Goal: Obtain resource: Download file/media

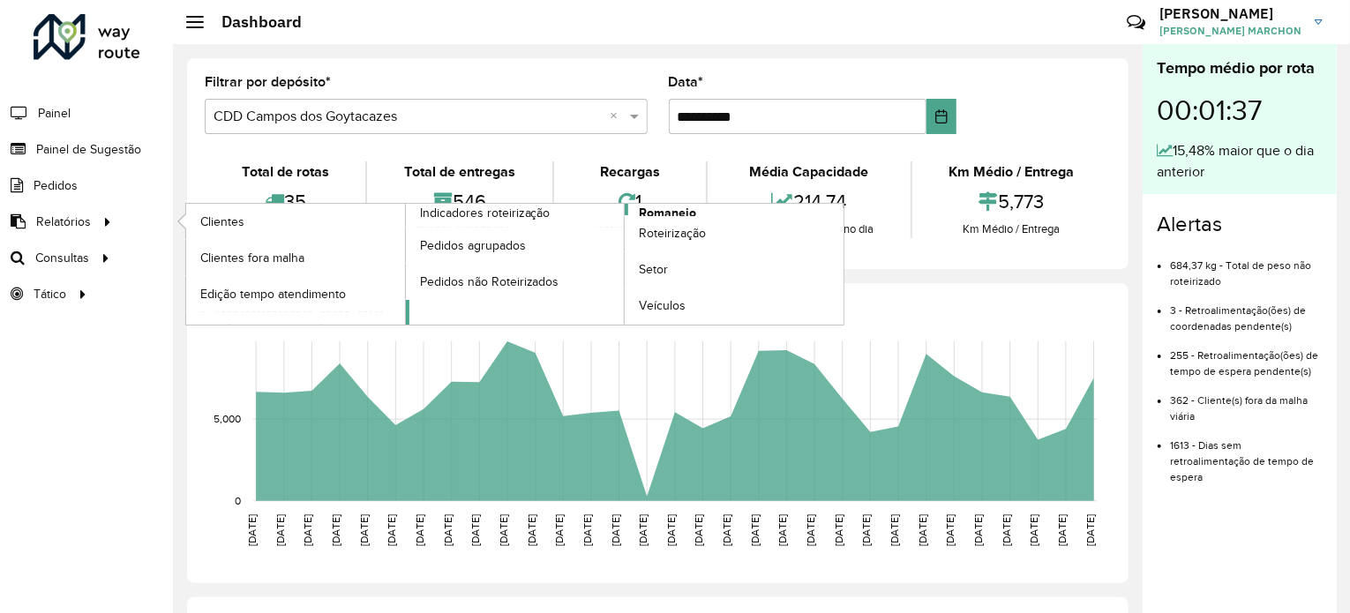
click at [660, 211] on span "Romaneio" at bounding box center [667, 213] width 57 height 19
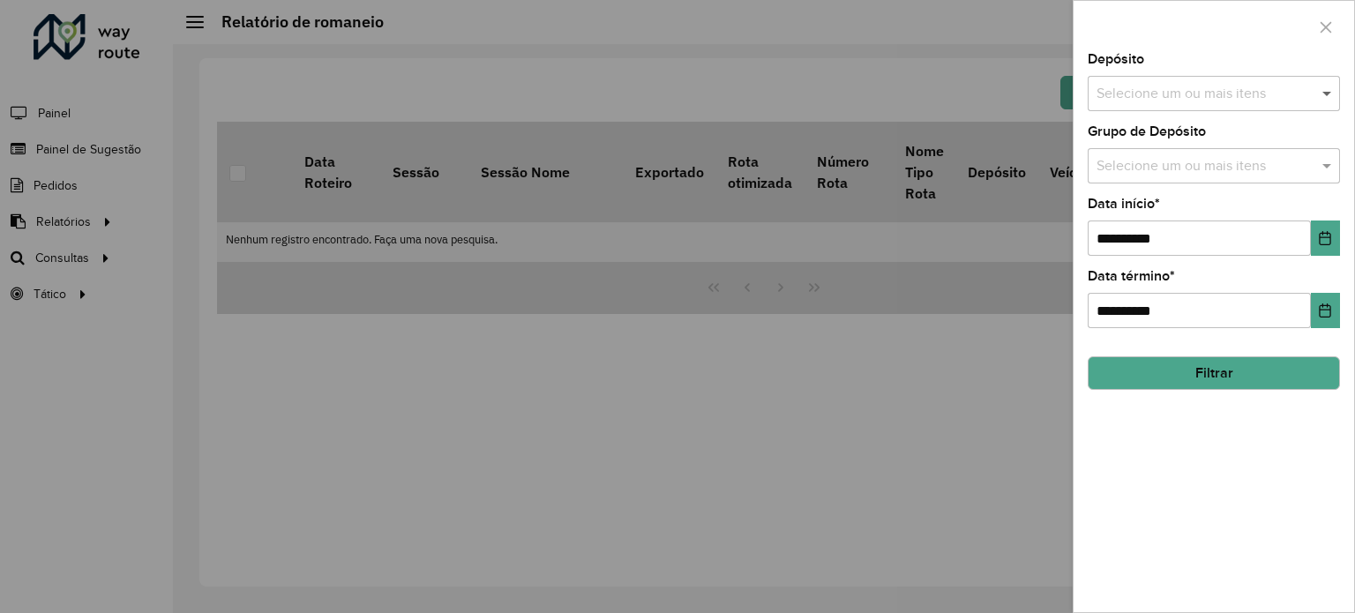
click at [1323, 89] on span at bounding box center [1329, 93] width 22 height 21
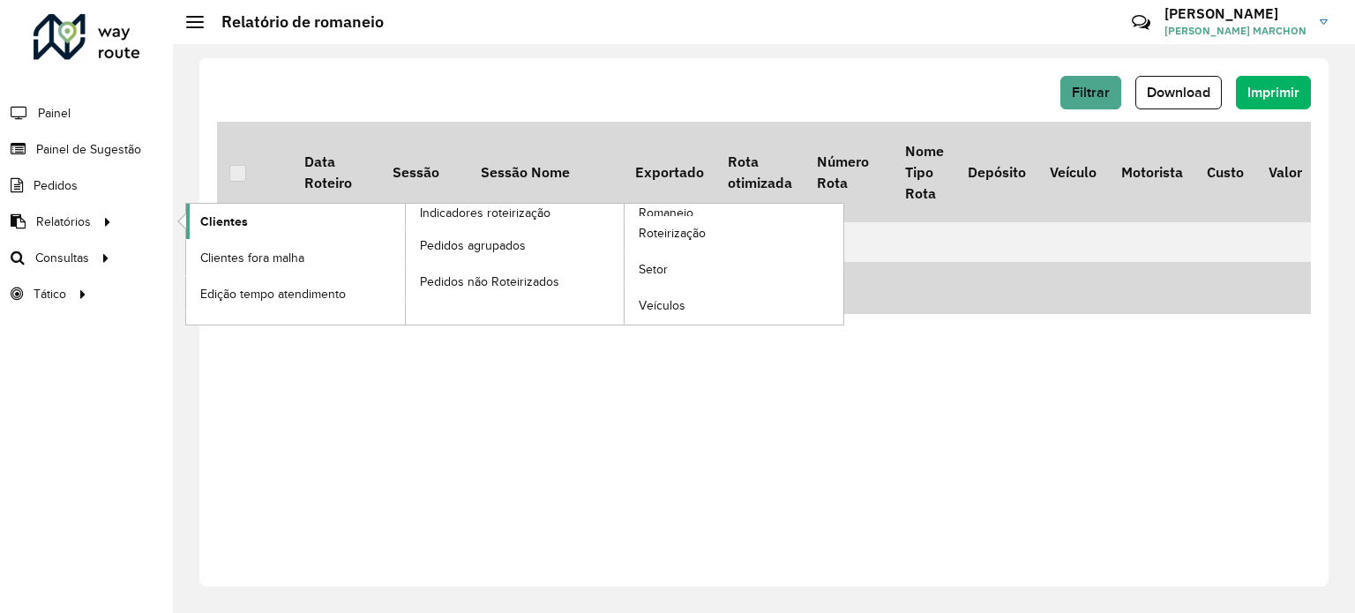
click at [212, 217] on span "Clientes" at bounding box center [224, 222] width 48 height 19
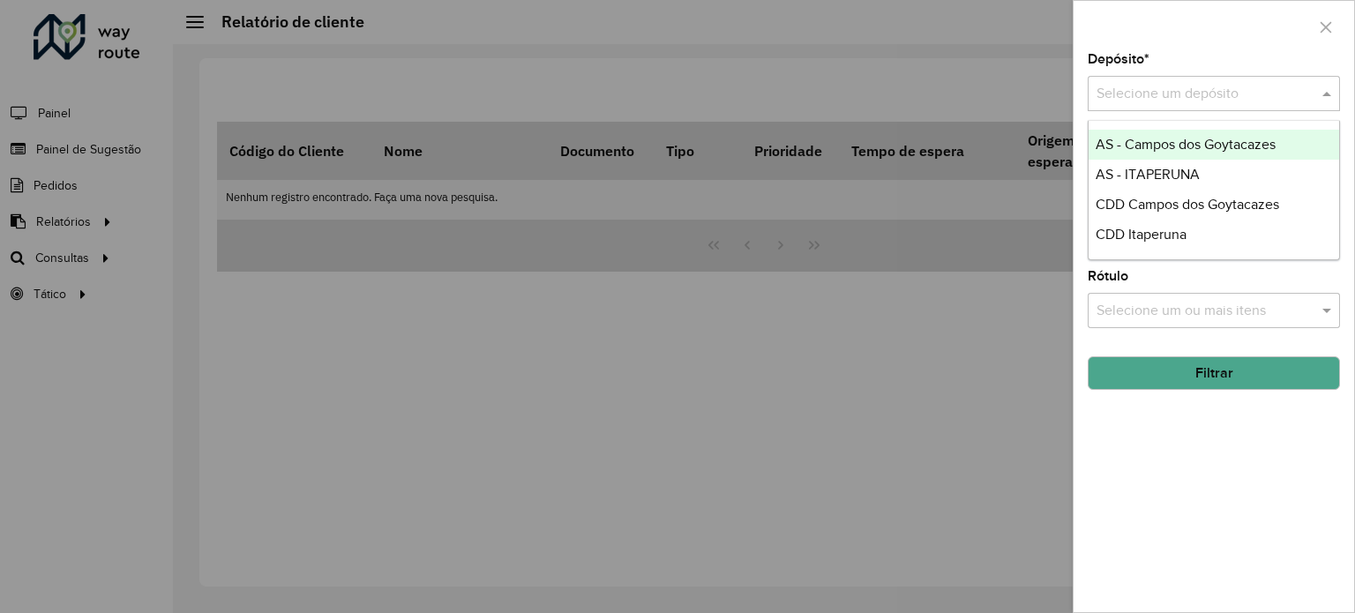
click at [1324, 94] on span at bounding box center [1329, 93] width 22 height 21
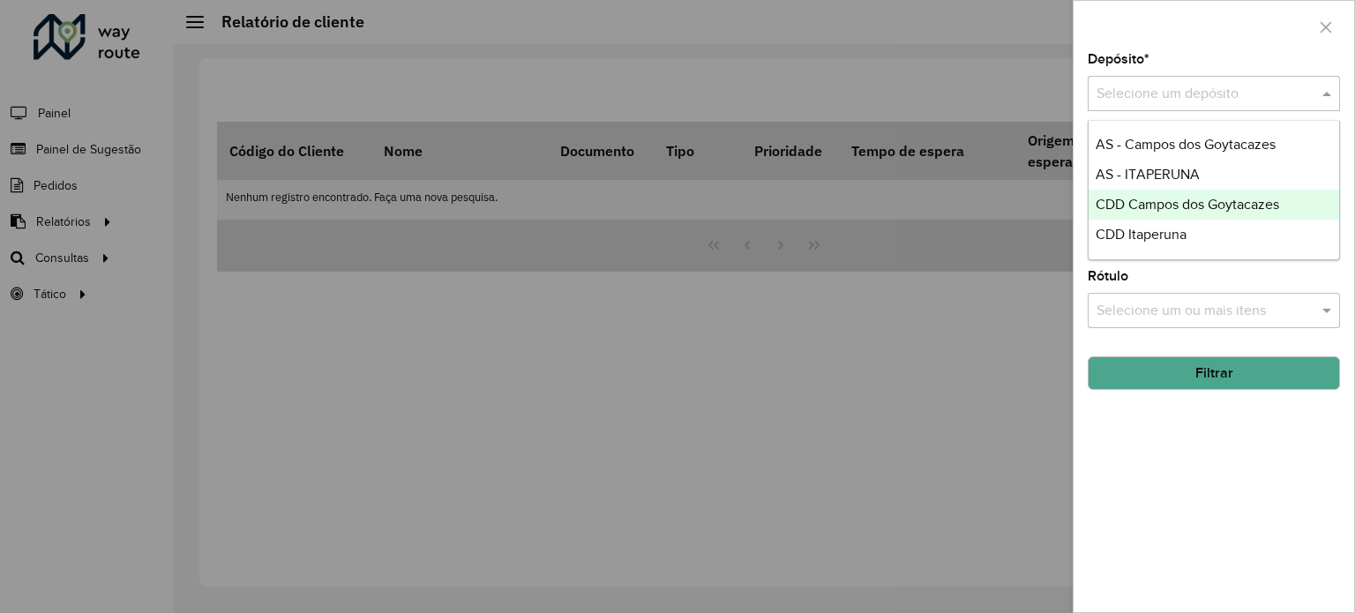
click at [1234, 208] on span "CDD Campos dos Goytacazes" at bounding box center [1187, 204] width 183 height 15
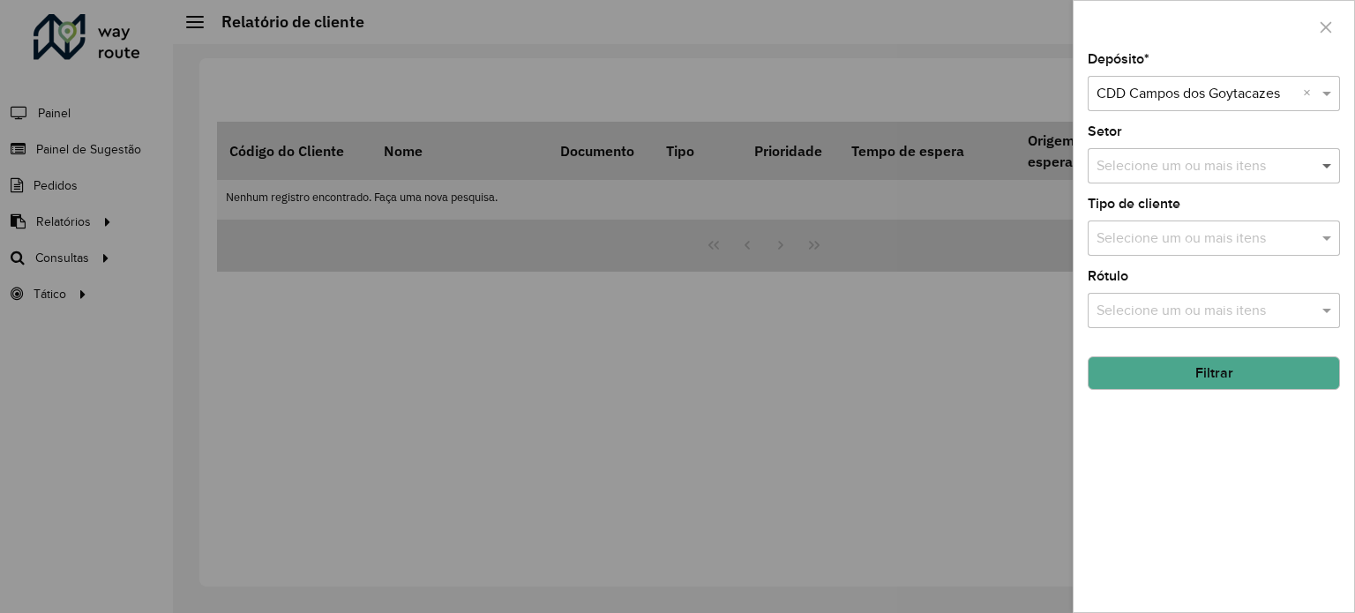
click at [1321, 168] on span at bounding box center [1329, 165] width 22 height 21
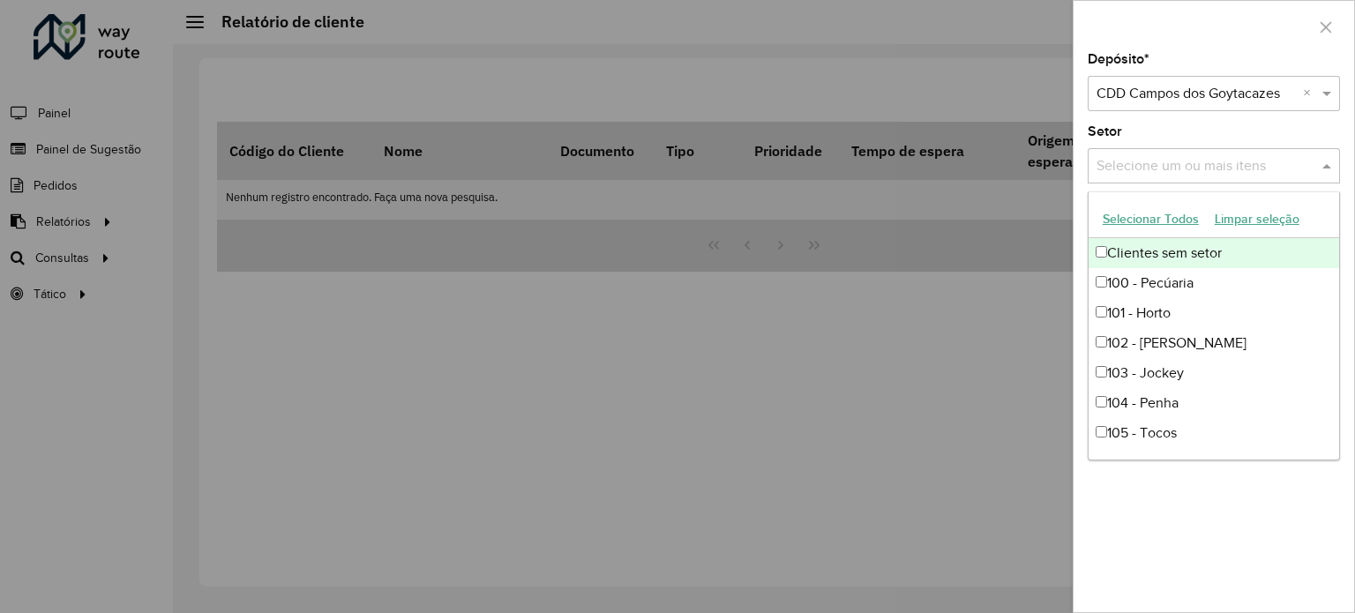
click at [1165, 221] on button "Selecionar Todos" at bounding box center [1151, 219] width 112 height 27
click at [1316, 129] on div "Setor Selecione um ou mais itens 28 itens selecionados ×" at bounding box center [1214, 154] width 252 height 58
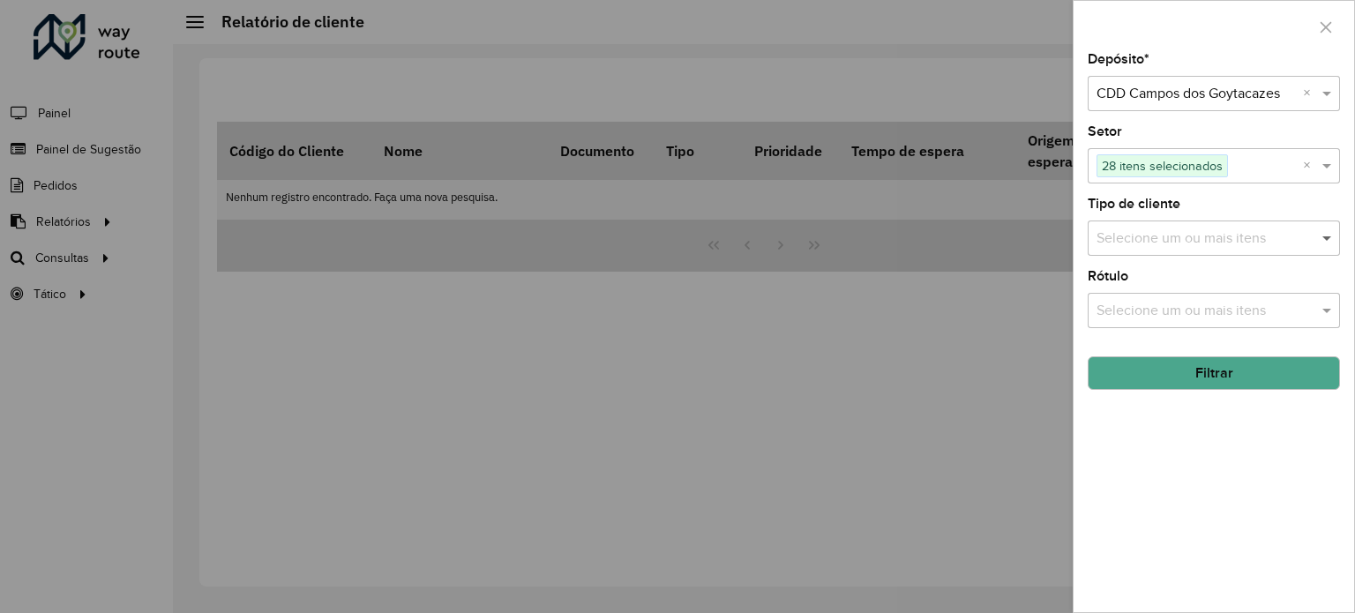
click at [1327, 238] on span at bounding box center [1329, 238] width 22 height 21
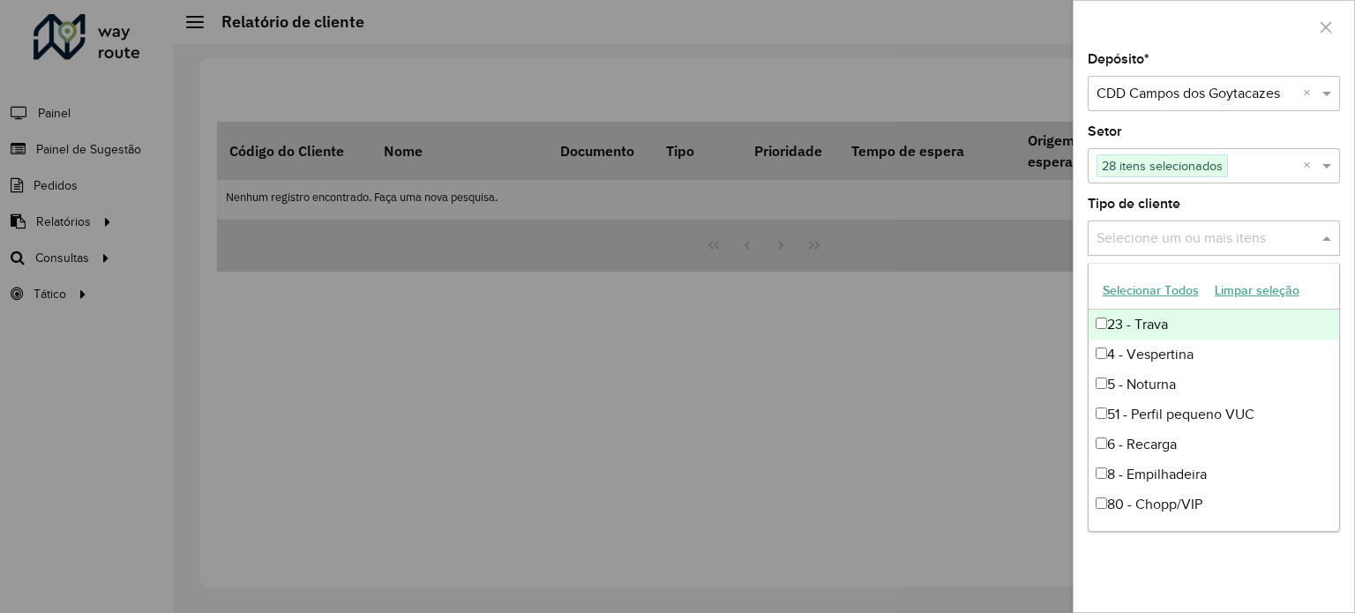
click at [1153, 285] on button "Selecionar Todos" at bounding box center [1151, 290] width 112 height 27
click at [1299, 198] on div "Tipo de cliente Selecione um ou mais itens 9 itens selecionados ×" at bounding box center [1214, 227] width 252 height 58
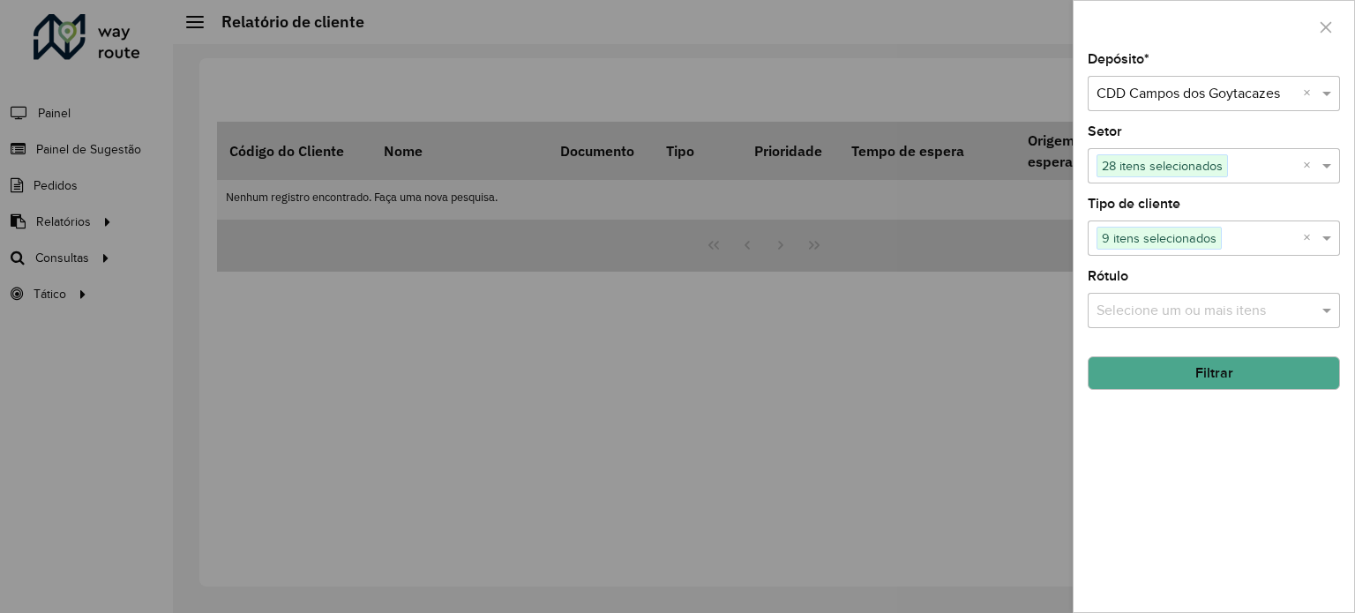
click at [1197, 311] on input "text" at bounding box center [1205, 311] width 226 height 21
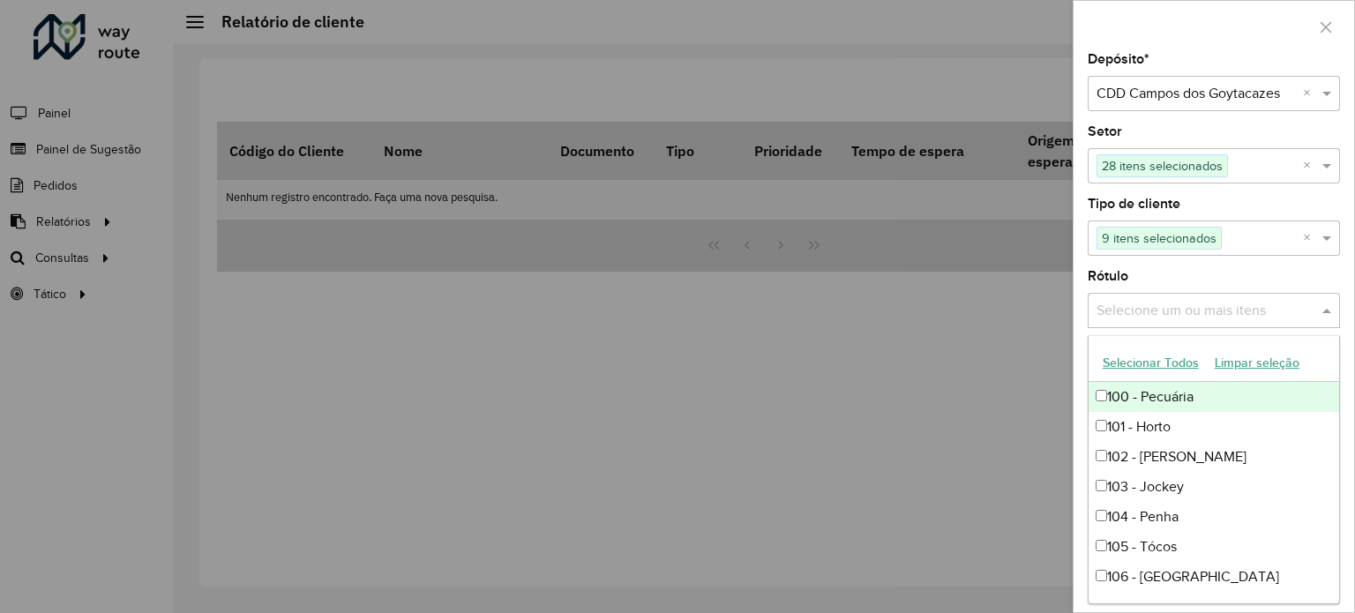
click at [1157, 358] on button "Selecionar Todos" at bounding box center [1151, 362] width 112 height 27
click at [1306, 273] on div "Rótulo Selecione um ou mais itens 34 itens selecionados ×" at bounding box center [1214, 299] width 252 height 58
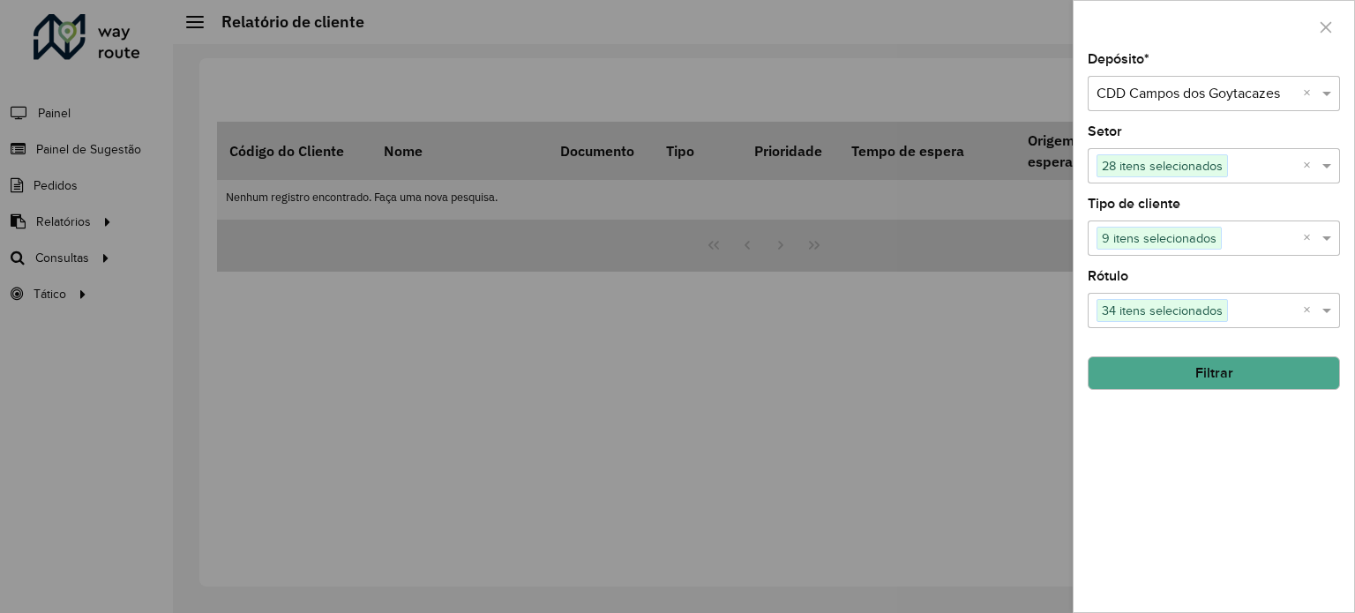
click at [1241, 374] on button "Filtrar" at bounding box center [1214, 373] width 252 height 34
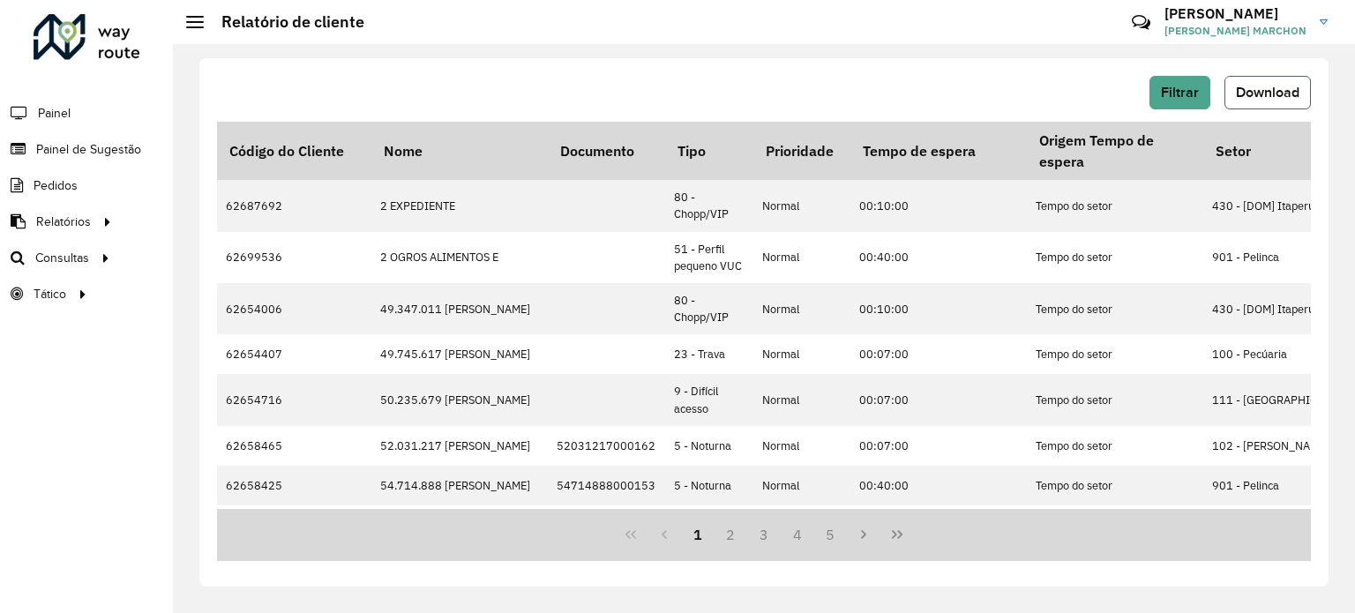
click at [1261, 100] on span "Download" at bounding box center [1268, 92] width 64 height 15
